Goal: Transaction & Acquisition: Download file/media

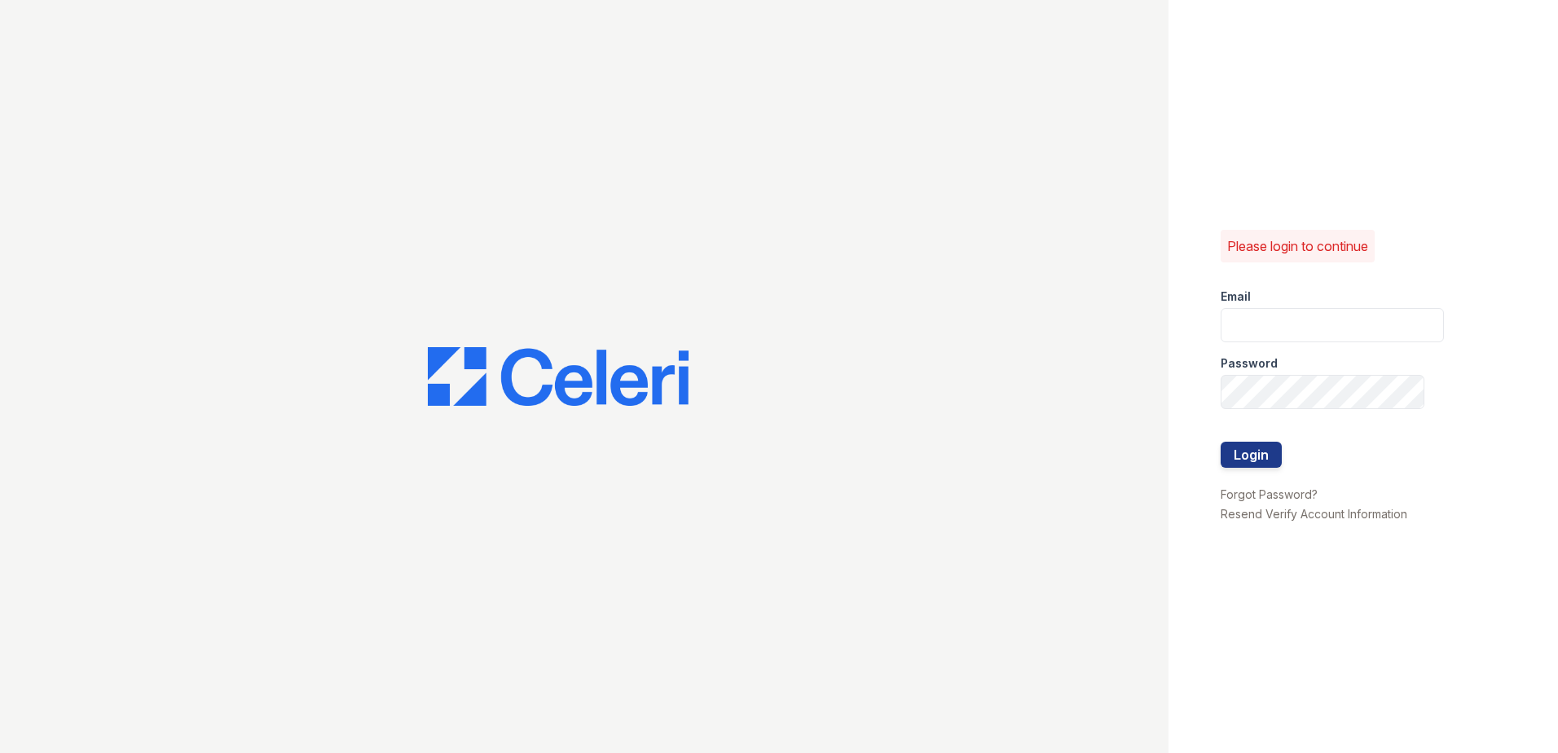
type input "ademary@trinity-pm.com"
click at [1081, 407] on div "Please login to continue Email ademary@trinity-pm.com Password Login Forgot Pas…" at bounding box center [779, 376] width 1558 height 753
click at [1220, 442] on button "Login" at bounding box center [1250, 455] width 61 height 26
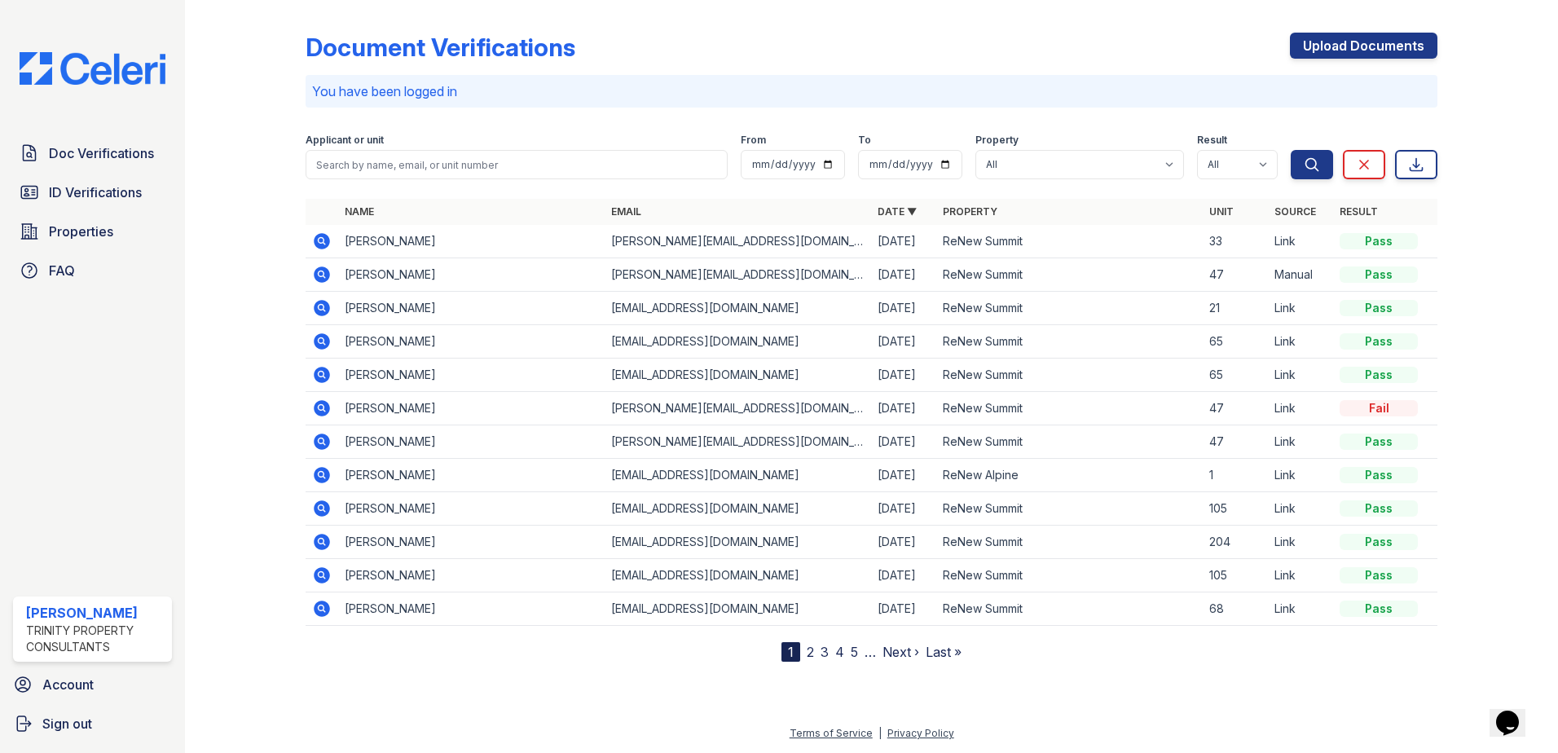
click at [324, 244] on icon at bounding box center [322, 241] width 16 height 16
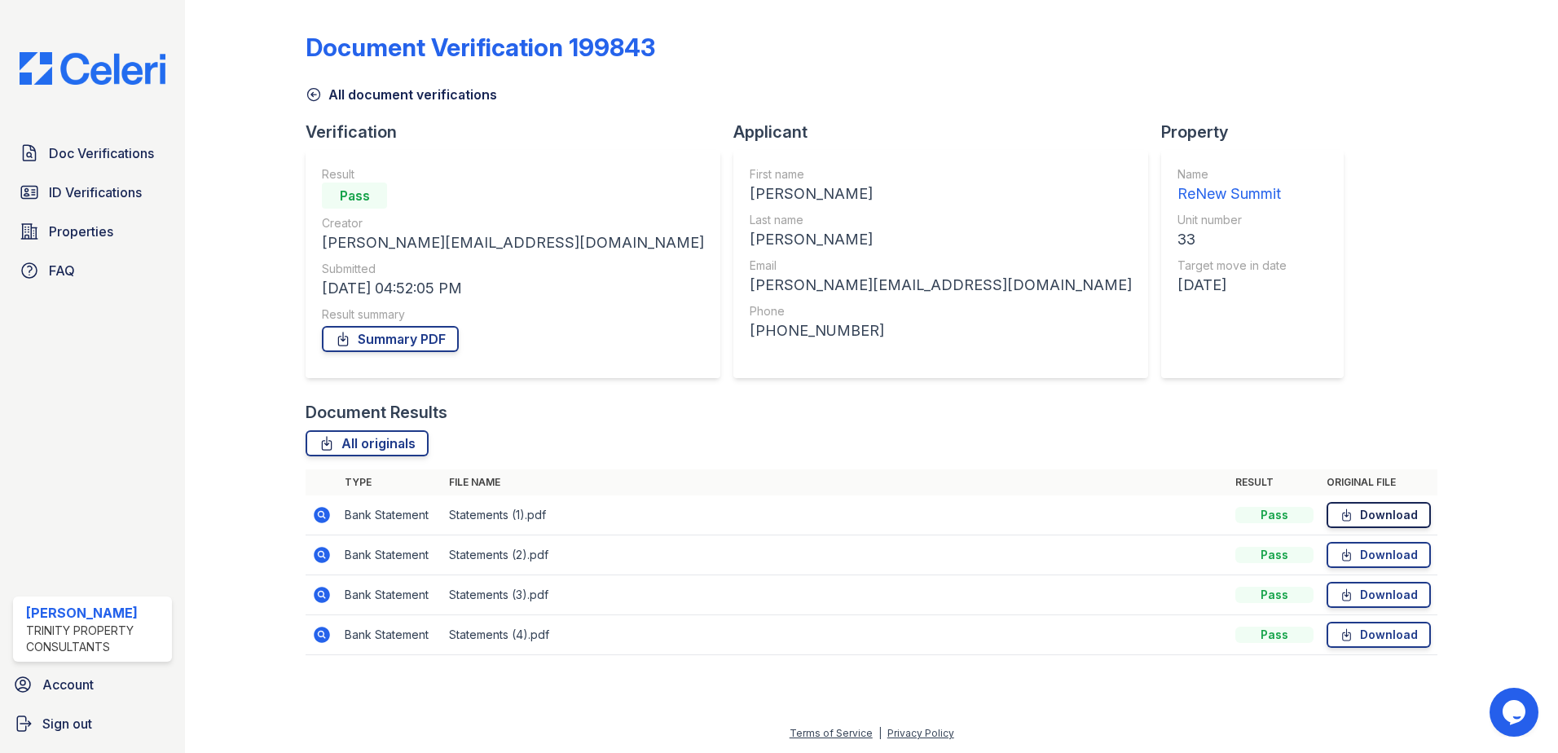
click at [1351, 512] on icon at bounding box center [1347, 514] width 8 height 11
click at [1387, 547] on link "Download" at bounding box center [1378, 555] width 104 height 26
click at [1351, 594] on icon at bounding box center [1346, 595] width 14 height 16
click at [1369, 635] on link "Download" at bounding box center [1378, 635] width 104 height 26
